Goal: Information Seeking & Learning: Find specific fact

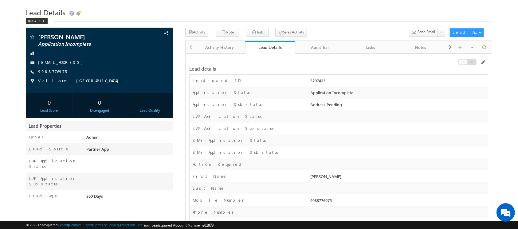
scroll to position [15, 0]
click at [484, 63] on span at bounding box center [483, 62] width 5 height 5
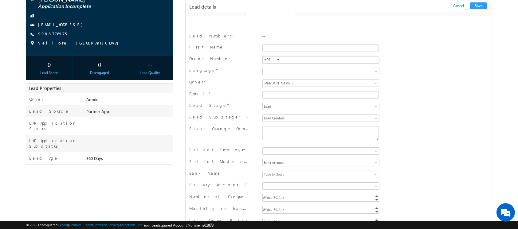
scroll to position [0, 0]
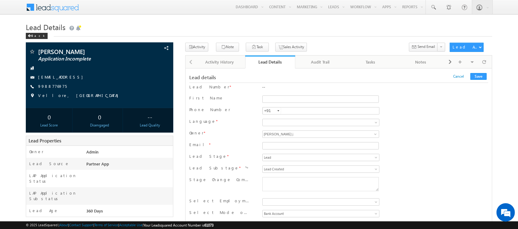
click at [337, 27] on h1 "Lead Details" at bounding box center [259, 27] width 466 height 12
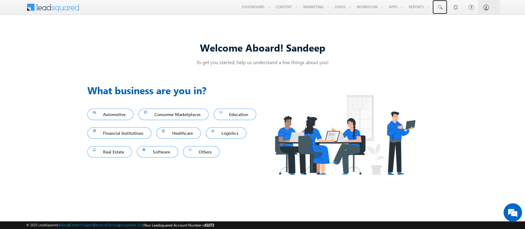
drag, startPoint x: 439, startPoint y: 7, endPoint x: 447, endPoint y: 14, distance: 10.9
click at [439, 7] on span at bounding box center [440, 7] width 6 height 6
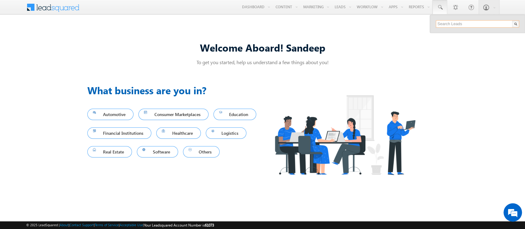
click at [453, 24] on input "text" at bounding box center [477, 23] width 83 height 7
click at [481, 25] on input "text" at bounding box center [477, 23] width 83 height 7
paste input "SBL0010154"
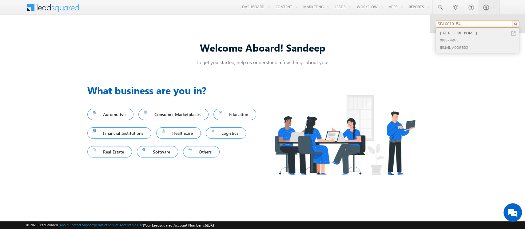
type input "SBL0010154"
click at [472, 34] on div "[PERSON_NAME]" at bounding box center [480, 33] width 82 height 7
click at [460, 39] on div "9988776975" at bounding box center [480, 39] width 82 height 7
click at [459, 31] on div "[PERSON_NAME]" at bounding box center [480, 33] width 82 height 7
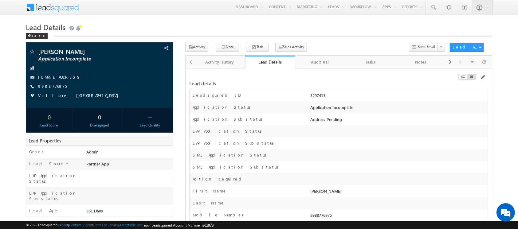
click at [316, 97] on div "3297413" at bounding box center [398, 97] width 179 height 9
copy div "3297413"
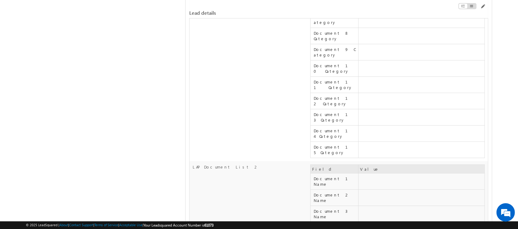
scroll to position [2429, 0]
